Goal: Transaction & Acquisition: Purchase product/service

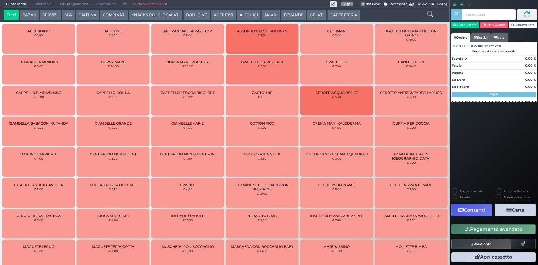
click at [47, 16] on button "SERVIZI" at bounding box center [50, 15] width 21 height 11
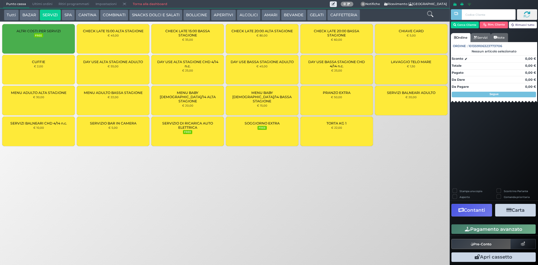
click at [36, 4] on span "Ultimi ordini" at bounding box center [42, 4] width 26 height 8
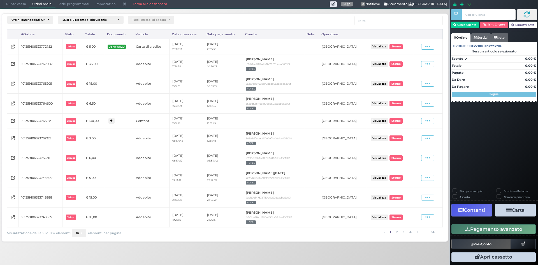
click at [23, 3] on span "Punto cassa" at bounding box center [16, 4] width 26 height 8
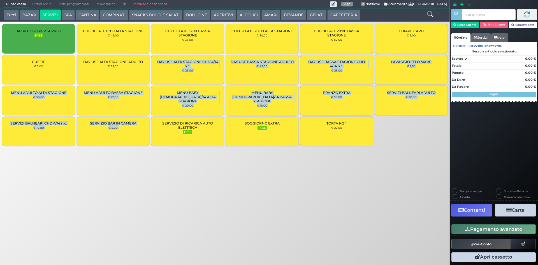
drag, startPoint x: 127, startPoint y: 72, endPoint x: 160, endPoint y: 194, distance: 126.4
click at [160, 194] on div "Punto cassa [GEOGRAPHIC_DATA] Ultimi ordini Delivery Ritiri programmati Imposta…" at bounding box center [269, 132] width 538 height 265
click at [165, 181] on div "Punto cassa [GEOGRAPHIC_DATA] Ultimi ordini Delivery Ritiri programmati Imposta…" at bounding box center [269, 132] width 538 height 265
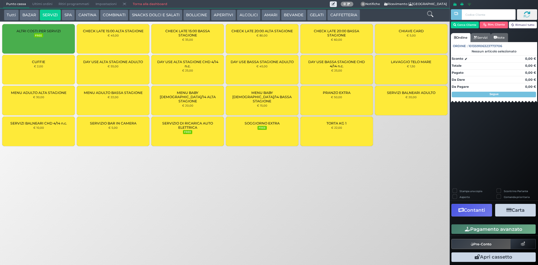
click at [129, 60] on span "DAY USE ALTA STAGIONE ADULTO" at bounding box center [113, 62] width 60 height 4
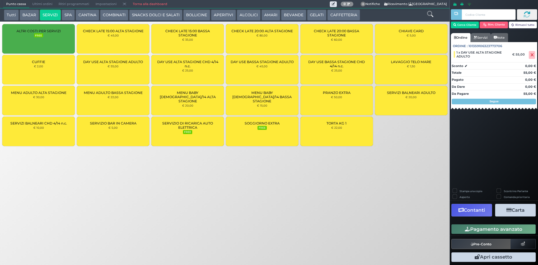
click at [138, 76] on div "DAY USE ALTA STAGIONE ADULTO € 55,00" at bounding box center [113, 69] width 73 height 29
click at [473, 26] on button "Cerca Cliente" at bounding box center [465, 25] width 28 height 7
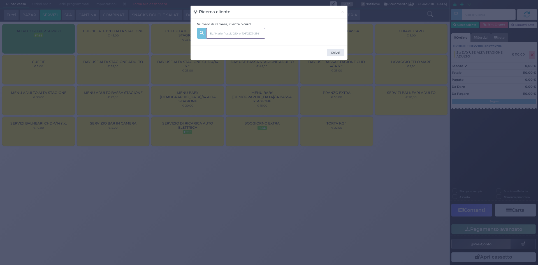
click at [229, 31] on input "text" at bounding box center [235, 33] width 59 height 11
type input "124"
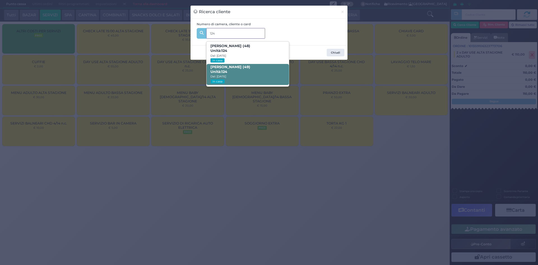
click at [258, 74] on span "[PERSON_NAME] (49) Unità: 124 Dal: [DATE] In casa" at bounding box center [247, 74] width 82 height 21
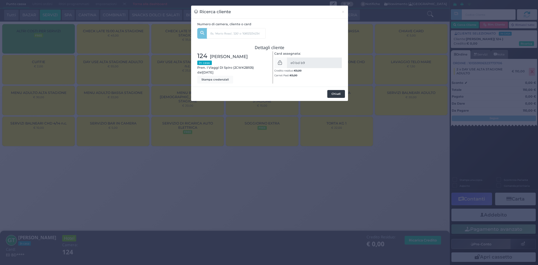
click at [333, 95] on button "Chiudi" at bounding box center [336, 94] width 18 height 8
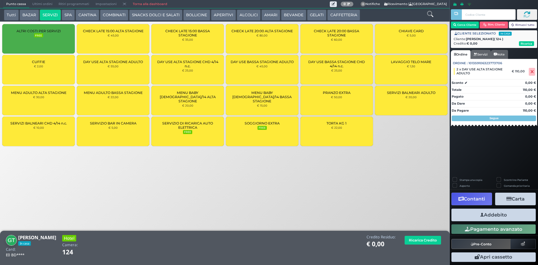
click at [516, 214] on button "Addebito" at bounding box center [493, 214] width 84 height 13
